Goal: Information Seeking & Learning: Find specific fact

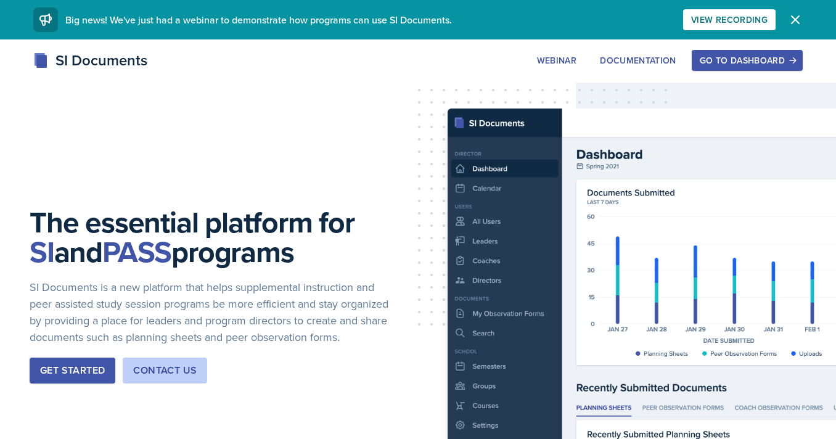
click at [711, 69] on button "Go to Dashboard" at bounding box center [747, 60] width 111 height 21
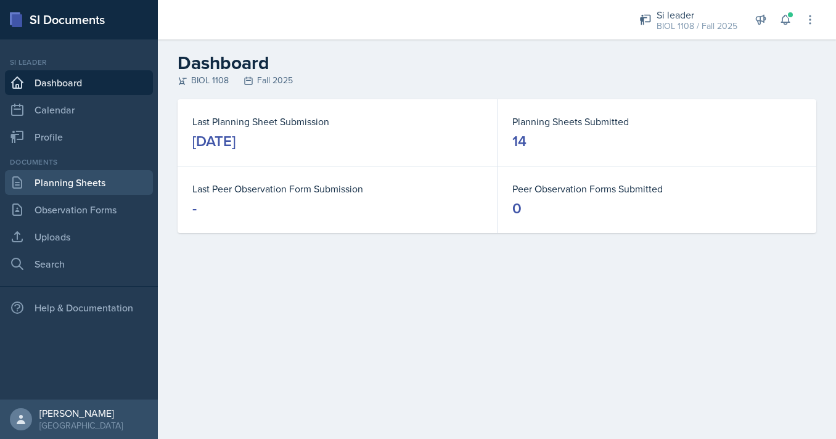
click at [128, 174] on link "Planning Sheets" at bounding box center [79, 182] width 148 height 25
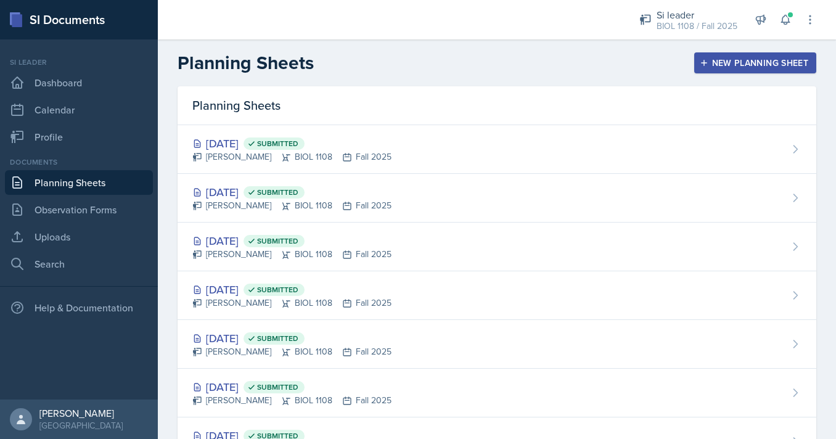
click at [738, 58] on div "New Planning Sheet" at bounding box center [755, 63] width 106 height 10
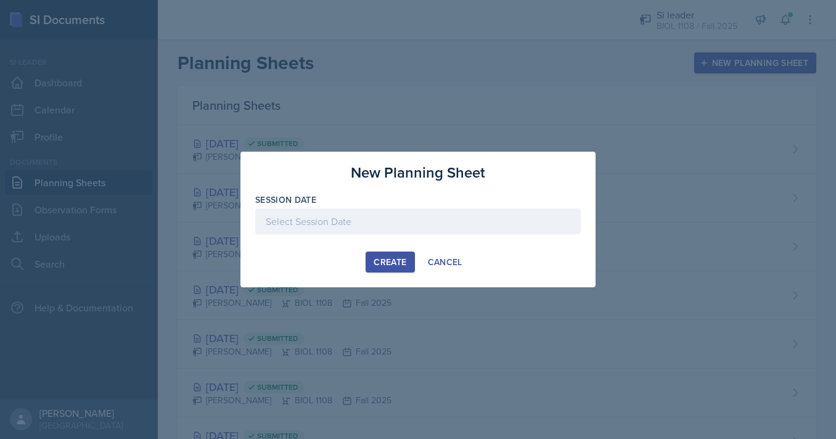
click at [472, 210] on div at bounding box center [417, 221] width 325 height 26
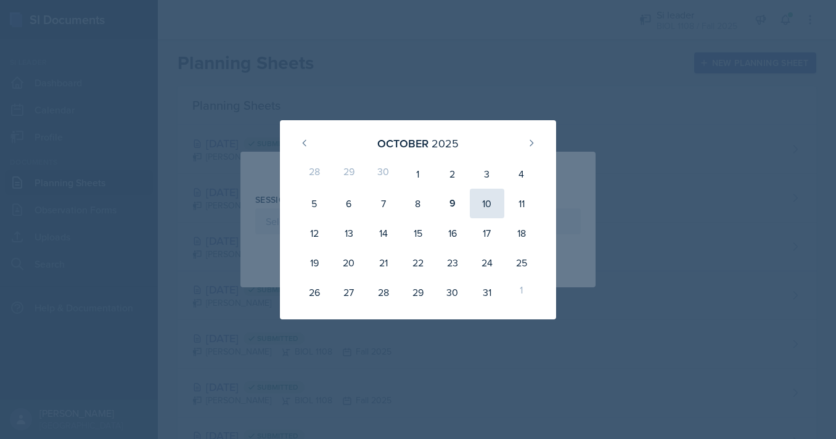
click at [481, 206] on div "10" at bounding box center [487, 204] width 35 height 30
type input "October 10th, 2025"
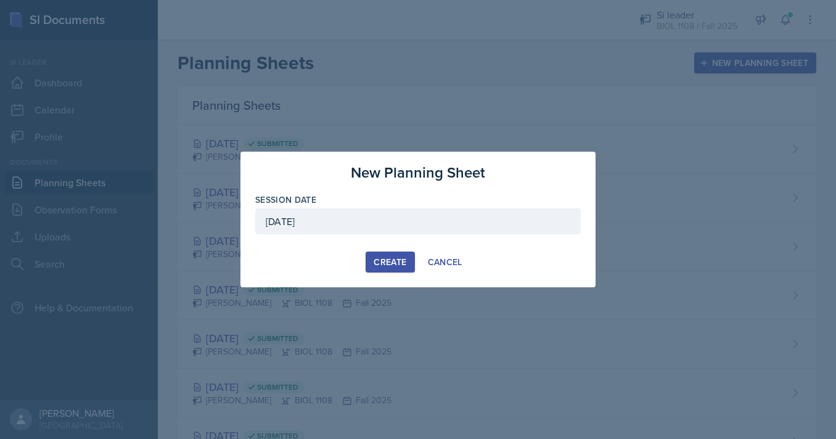
click at [385, 259] on div "Create" at bounding box center [390, 262] width 33 height 10
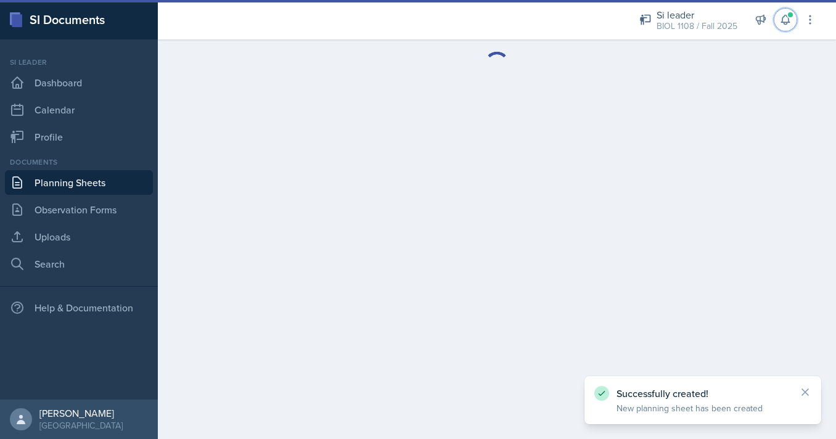
click at [787, 20] on icon at bounding box center [785, 20] width 12 height 12
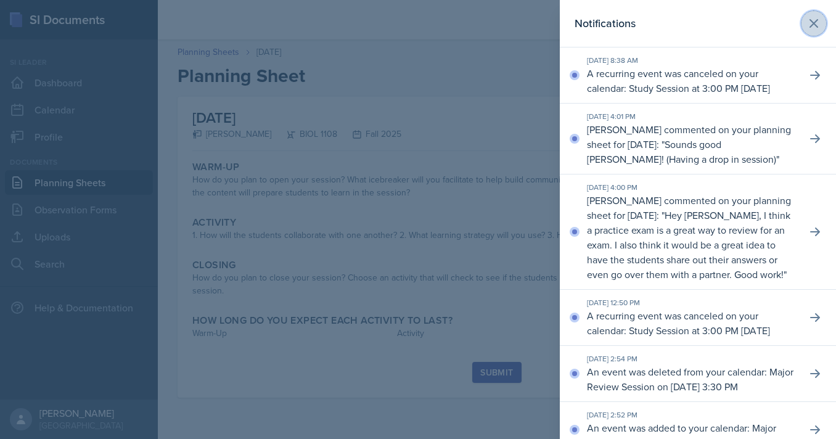
click at [818, 22] on icon at bounding box center [813, 23] width 15 height 15
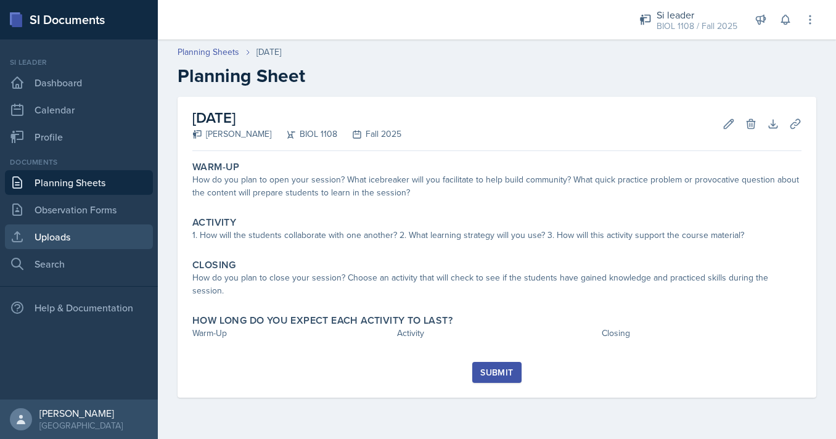
click at [70, 238] on link "Uploads" at bounding box center [79, 236] width 148 height 25
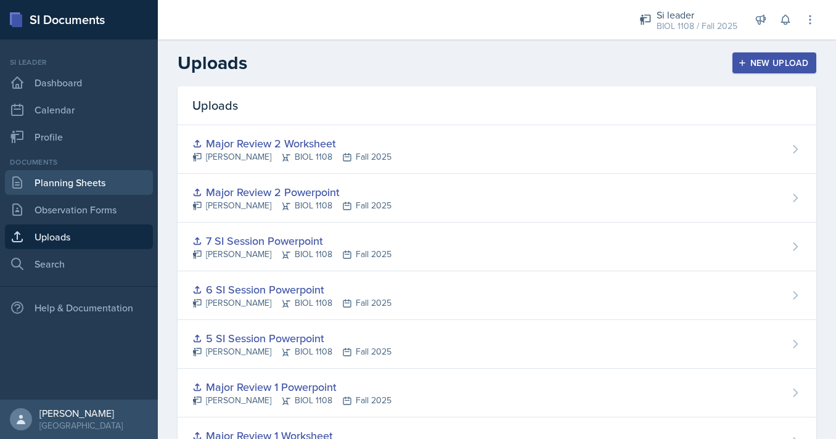
click at [100, 189] on link "Planning Sheets" at bounding box center [79, 182] width 148 height 25
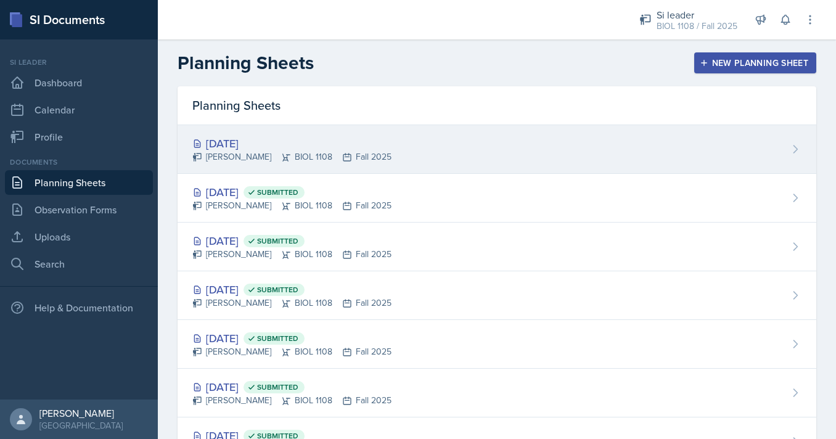
click at [338, 145] on div "Oct 10th, 2025" at bounding box center [291, 143] width 199 height 17
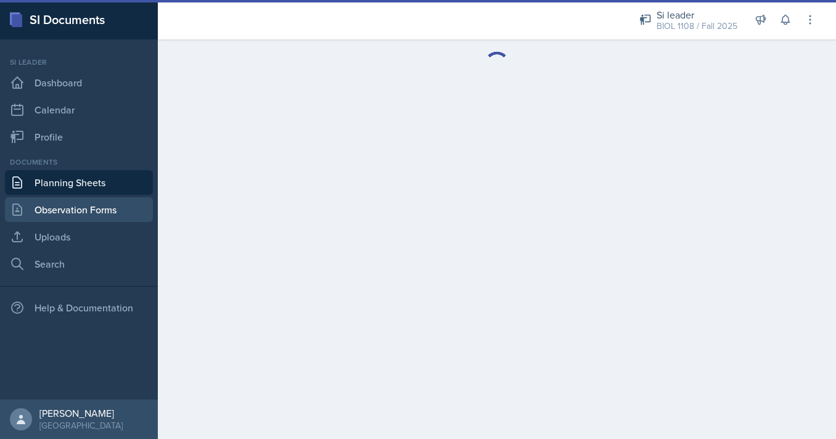
click at [110, 210] on link "Observation Forms" at bounding box center [79, 209] width 148 height 25
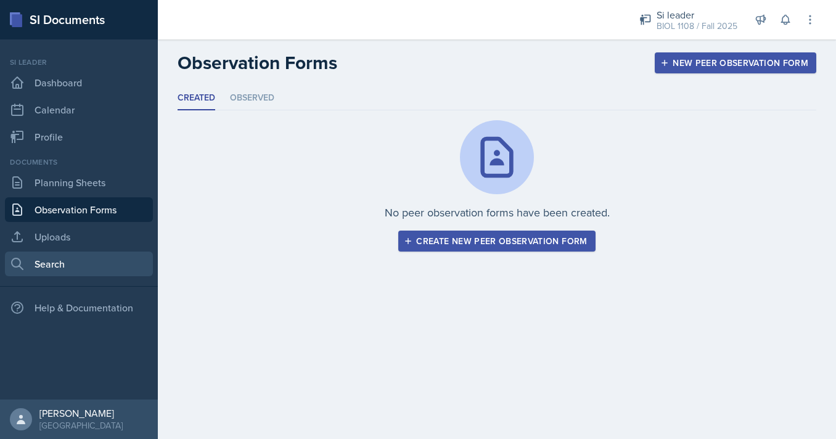
click at [96, 264] on link "Search" at bounding box center [79, 263] width 148 height 25
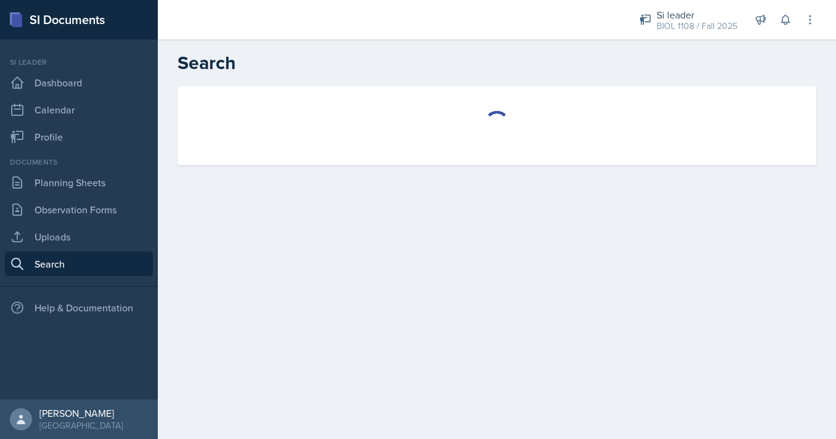
select select "all"
select select "1"
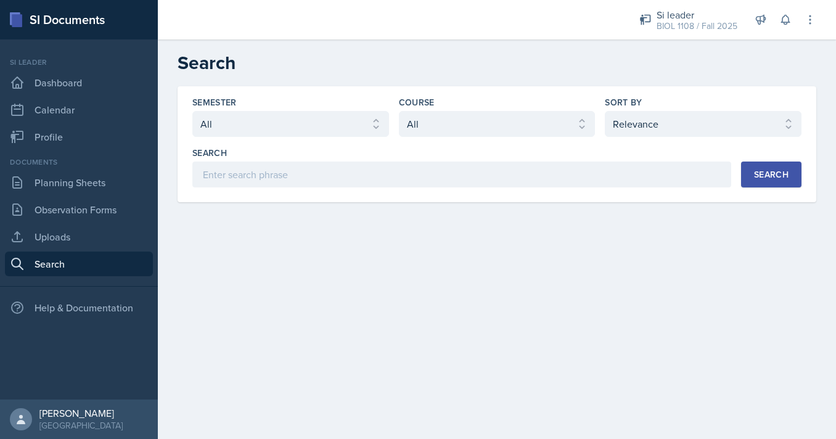
click at [337, 144] on div "Semester Select semester All Fall 2025 Summer 2025 Spring 2025 Fall 2024 Summer…" at bounding box center [496, 141] width 609 height 91
select select "e2039551-f485-4c1b-a525-5b9893bb04c4"
click option "Spring 2025" at bounding box center [0, 0] width 0 height 0
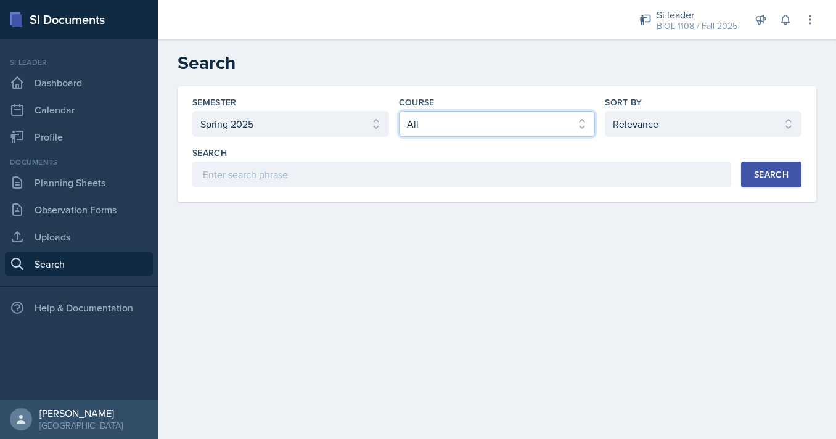
click at [399, 111] on select "Select course All ACCT 2101 ACCT 2102 ACCT 4050 ANTH 1102 ANTH 3301 ARCH 1000 A…" at bounding box center [497, 124] width 197 height 26
select select "5fcd17bf-4c83-4ef3-b338-22f7dd783e60"
click option "BIOL 1108" at bounding box center [0, 0] width 0 height 0
click at [674, 140] on div "Semester Select semester All Fall 2025 Summer 2025 Spring 2025 Fall 2024 Summer…" at bounding box center [496, 141] width 609 height 91
click at [674, 137] on div "Semester Select semester All Fall 2025 Summer 2025 Spring 2025 Fall 2024 Summer…" at bounding box center [496, 141] width 609 height 91
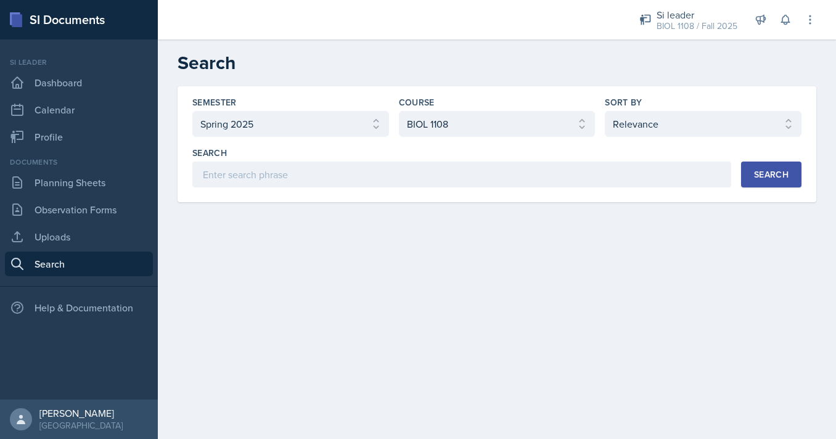
click at [785, 184] on button "Search" at bounding box center [771, 174] width 60 height 26
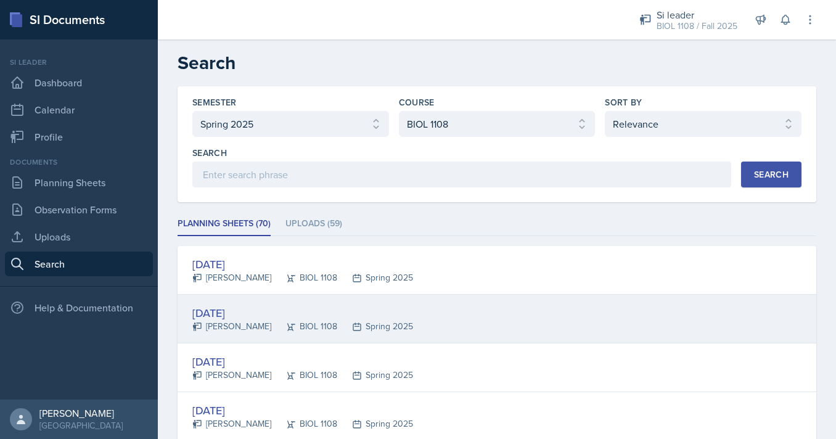
click at [413, 301] on div "[DATE] [PERSON_NAME] BIOL 1108 Spring 2025" at bounding box center [497, 319] width 639 height 49
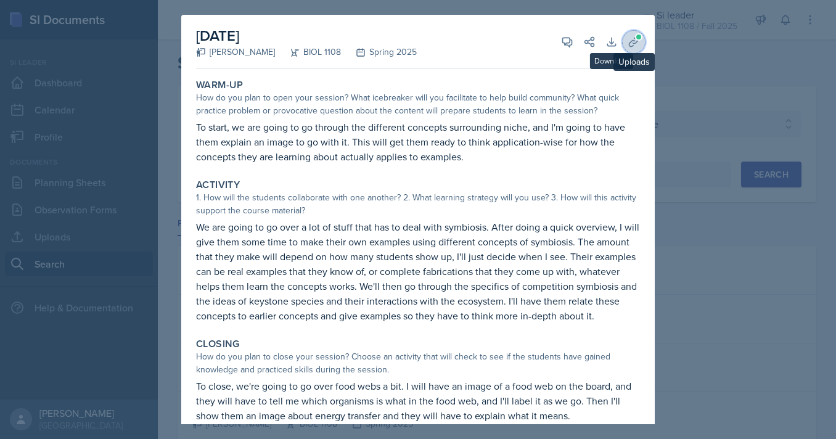
click at [637, 41] on icon at bounding box center [633, 41] width 9 height 9
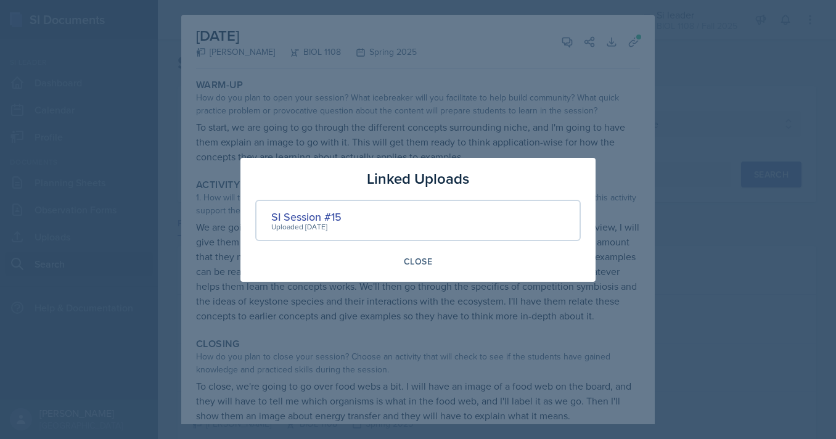
click at [620, 57] on div at bounding box center [418, 219] width 836 height 439
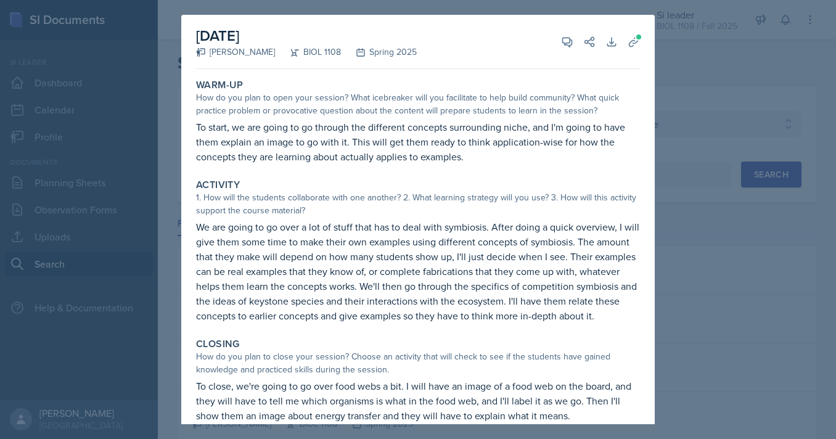
click at [727, 161] on div at bounding box center [418, 219] width 836 height 439
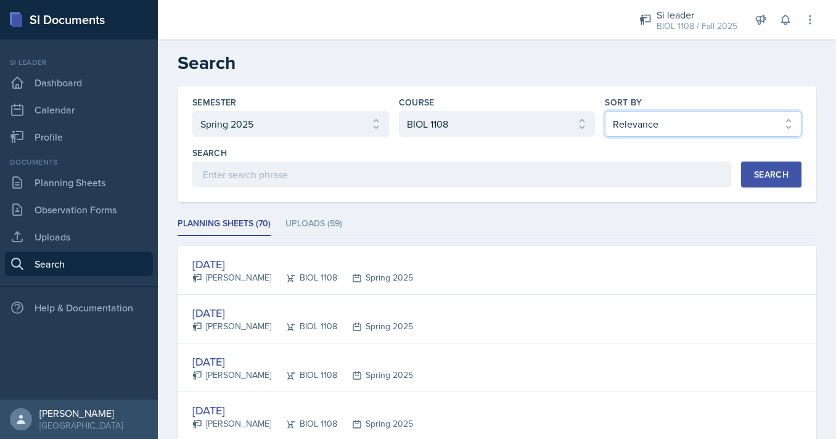
select select "2"
click option "Document Date (Asc)" at bounding box center [0, 0] width 0 height 0
click at [766, 157] on div "Search Search" at bounding box center [496, 167] width 609 height 41
click at [760, 165] on button "Search" at bounding box center [771, 174] width 60 height 26
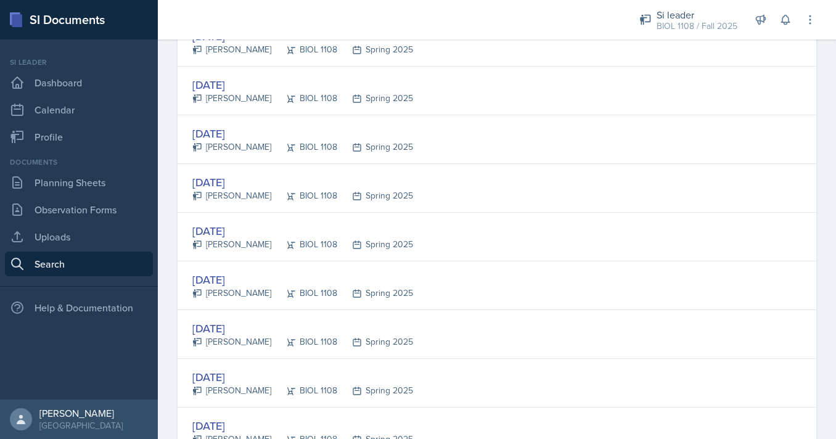
scroll to position [587, 0]
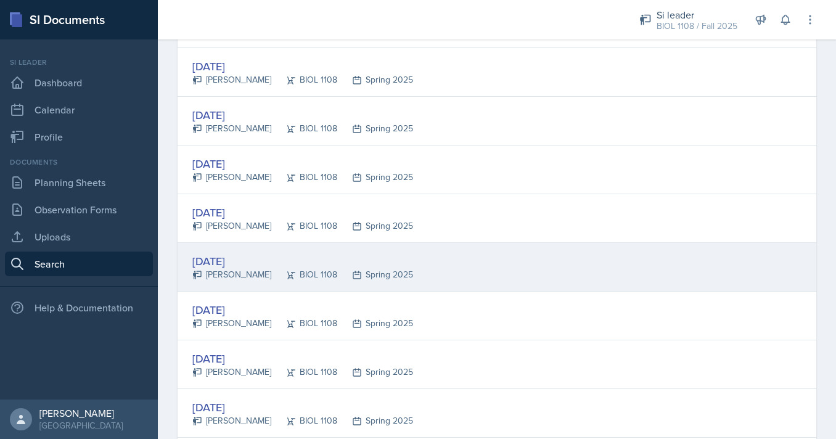
click at [464, 257] on div "[DATE] [PERSON_NAME] BIOL 1108 Spring 2025" at bounding box center [497, 267] width 639 height 49
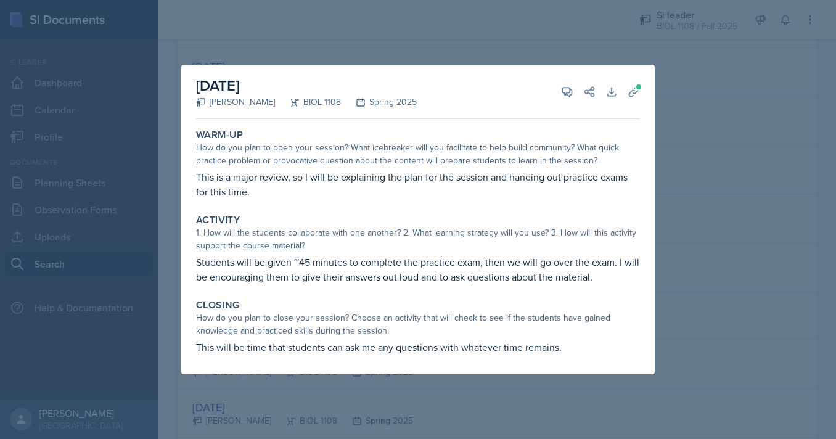
click at [154, 245] on div at bounding box center [418, 219] width 836 height 439
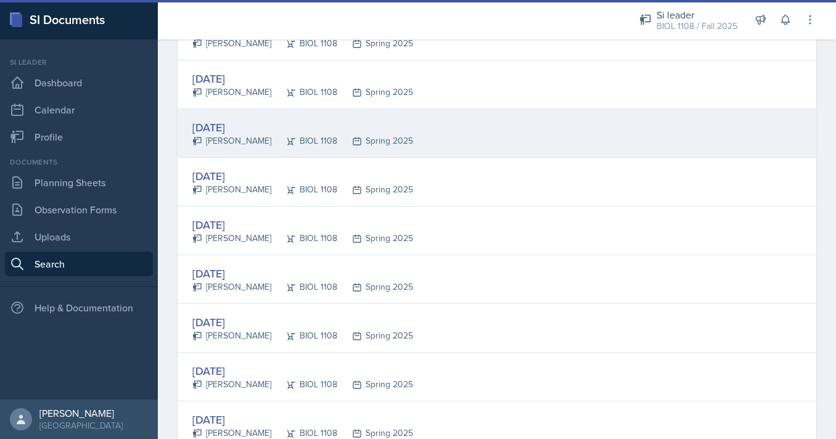
scroll to position [771, 0]
click at [319, 232] on div "BIOL 1108" at bounding box center [304, 237] width 66 height 13
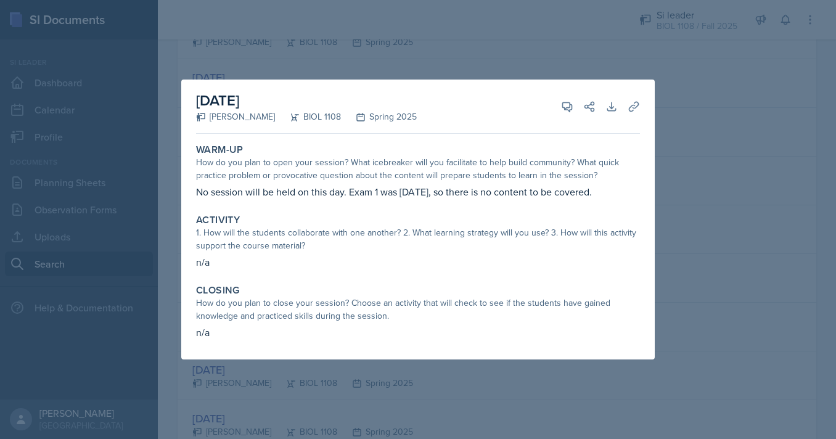
click at [736, 206] on div at bounding box center [418, 219] width 836 height 439
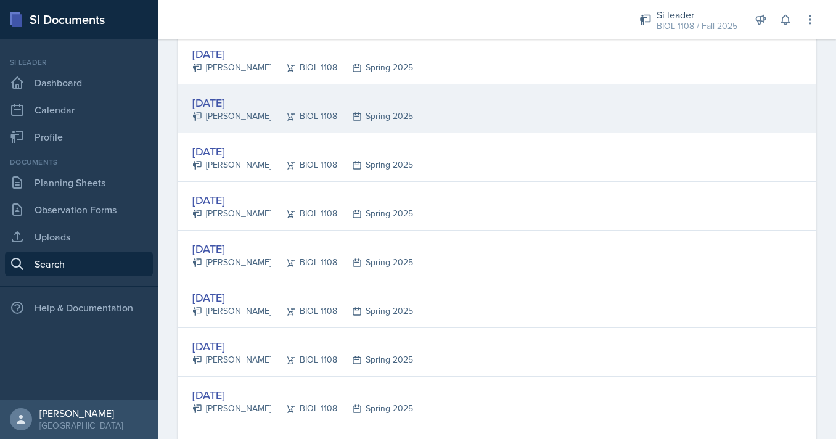
scroll to position [941, 0]
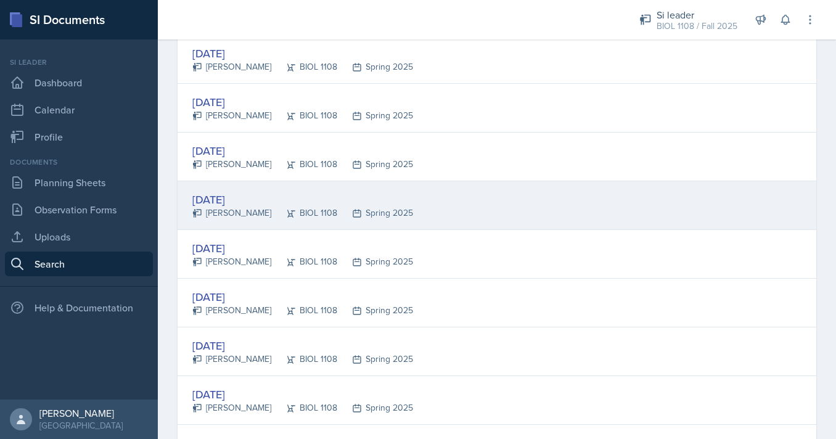
click at [377, 223] on div "[DATE] [PERSON_NAME] BIOL 1108 Spring 2025" at bounding box center [497, 205] width 639 height 49
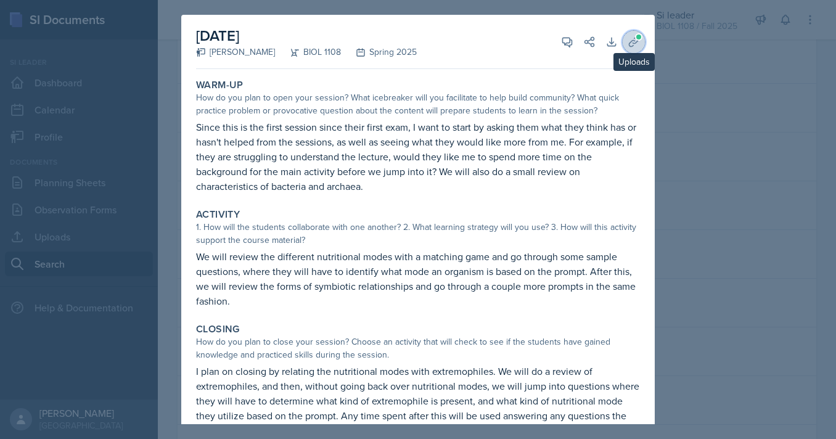
click at [632, 38] on icon at bounding box center [633, 42] width 12 height 12
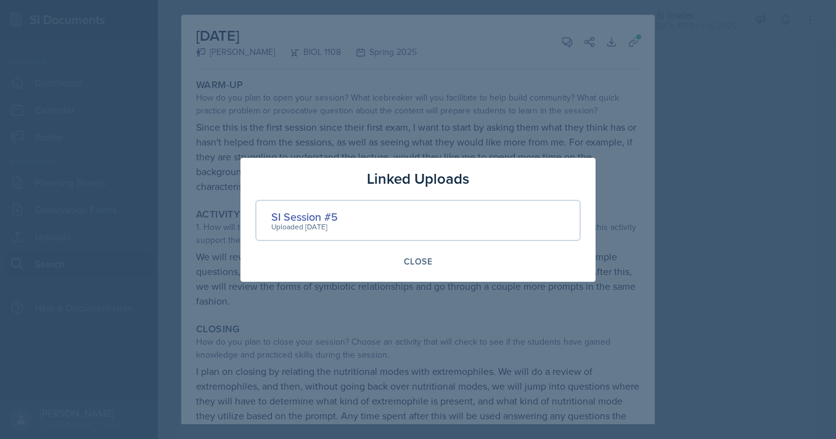
click at [618, 65] on div at bounding box center [418, 219] width 836 height 439
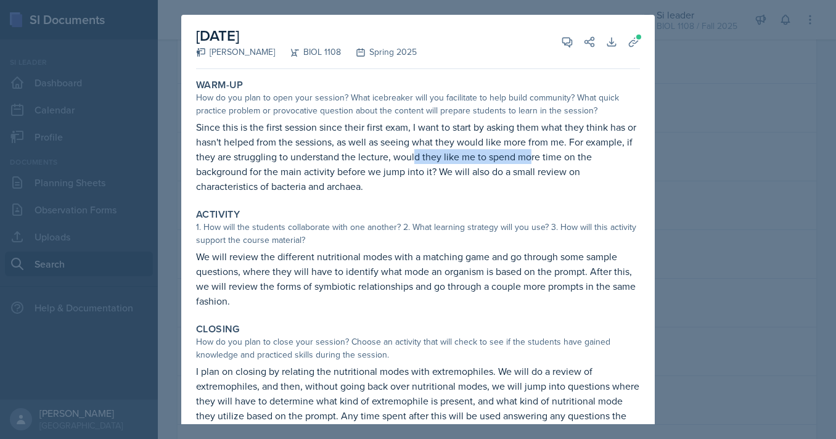
drag, startPoint x: 414, startPoint y: 160, endPoint x: 532, endPoint y: 158, distance: 117.8
click at [532, 158] on p "Since this is the first session since their first exam, I want to start by aski…" at bounding box center [418, 157] width 444 height 74
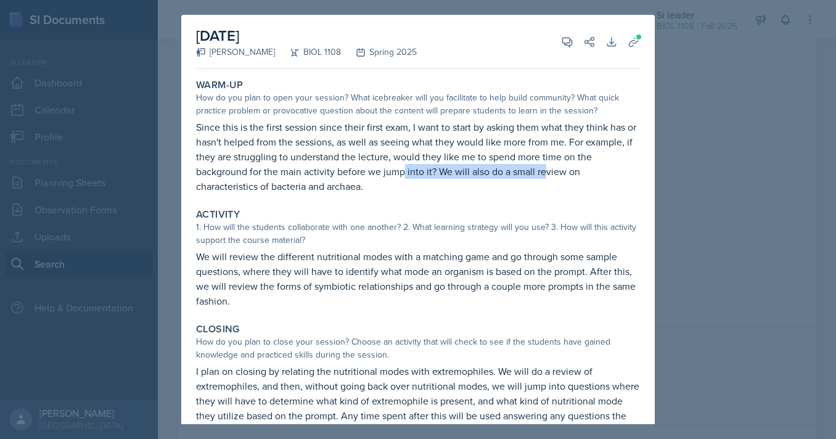
drag, startPoint x: 406, startPoint y: 174, endPoint x: 556, endPoint y: 174, distance: 150.4
click at [555, 174] on p "Since this is the first session since their first exam, I want to start by aski…" at bounding box center [418, 157] width 444 height 74
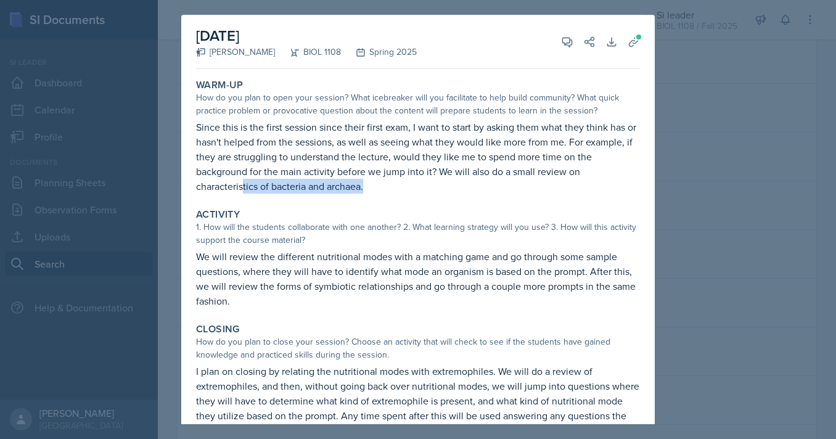
drag, startPoint x: 242, startPoint y: 186, endPoint x: 402, endPoint y: 186, distance: 159.6
click at [396, 186] on p "Since this is the first session since their first exam, I want to start by aski…" at bounding box center [418, 157] width 444 height 74
click at [402, 187] on p "Since this is the first session since their first exam, I want to start by aski…" at bounding box center [418, 157] width 444 height 74
drag, startPoint x: 272, startPoint y: 187, endPoint x: 362, endPoint y: 187, distance: 89.4
click at [362, 187] on p "Since this is the first session since their first exam, I want to start by aski…" at bounding box center [418, 157] width 444 height 74
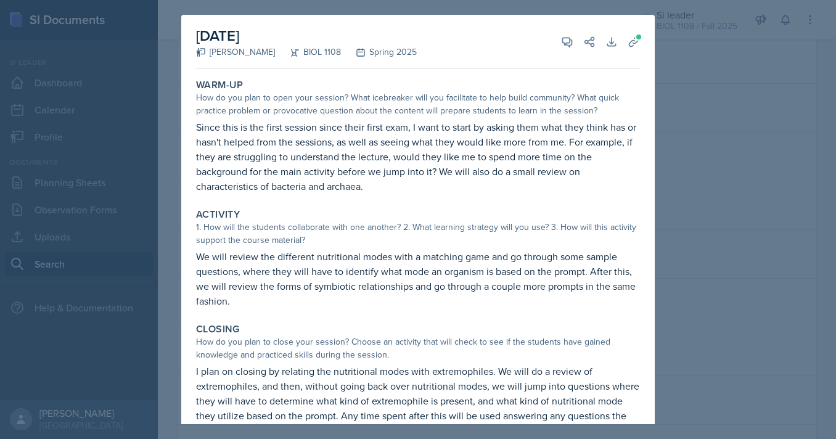
click at [388, 185] on p "Since this is the first session since their first exam, I want to start by aski…" at bounding box center [418, 157] width 444 height 74
drag, startPoint x: 361, startPoint y: 187, endPoint x: 274, endPoint y: 186, distance: 86.9
click at [274, 186] on p "Since this is the first session since their first exam, I want to start by aski…" at bounding box center [418, 157] width 444 height 74
click at [487, 126] on p "Since this is the first session since their first exam, I want to start by aski…" at bounding box center [418, 157] width 444 height 74
